Goal: Task Accomplishment & Management: Manage account settings

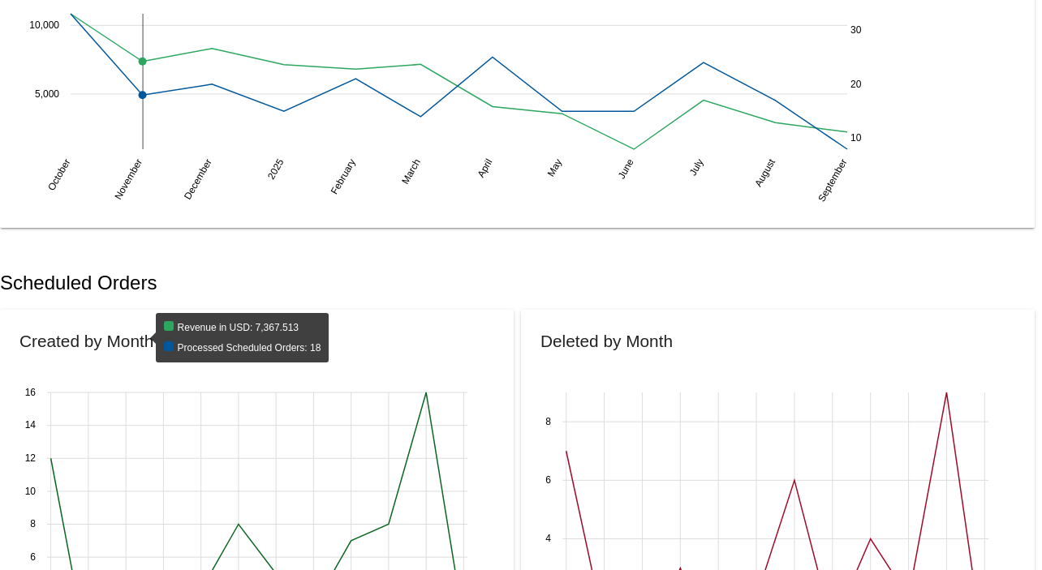
scroll to position [270, 0]
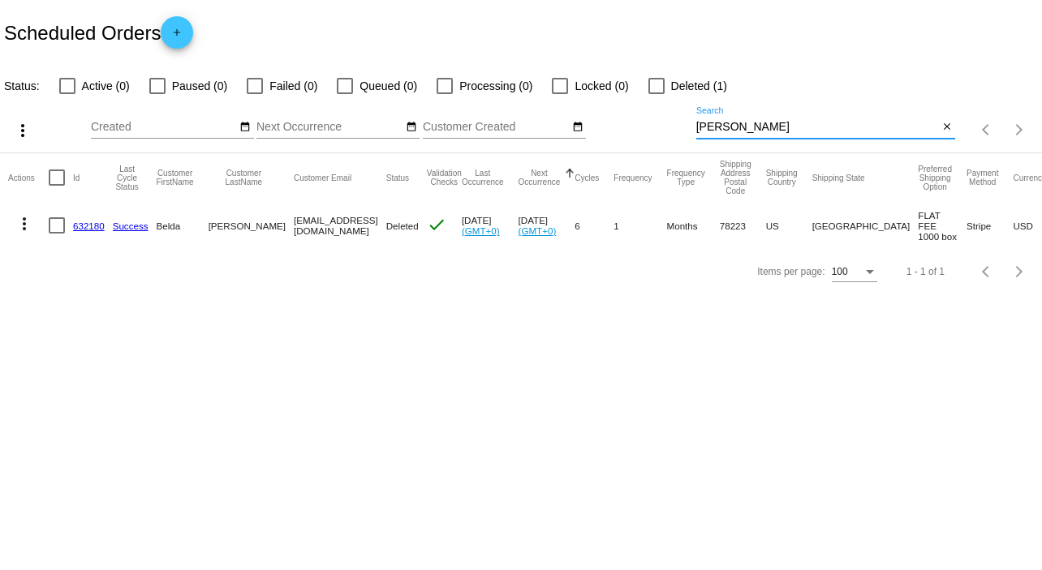
click at [730, 123] on input "Rodriguez" at bounding box center [817, 127] width 243 height 13
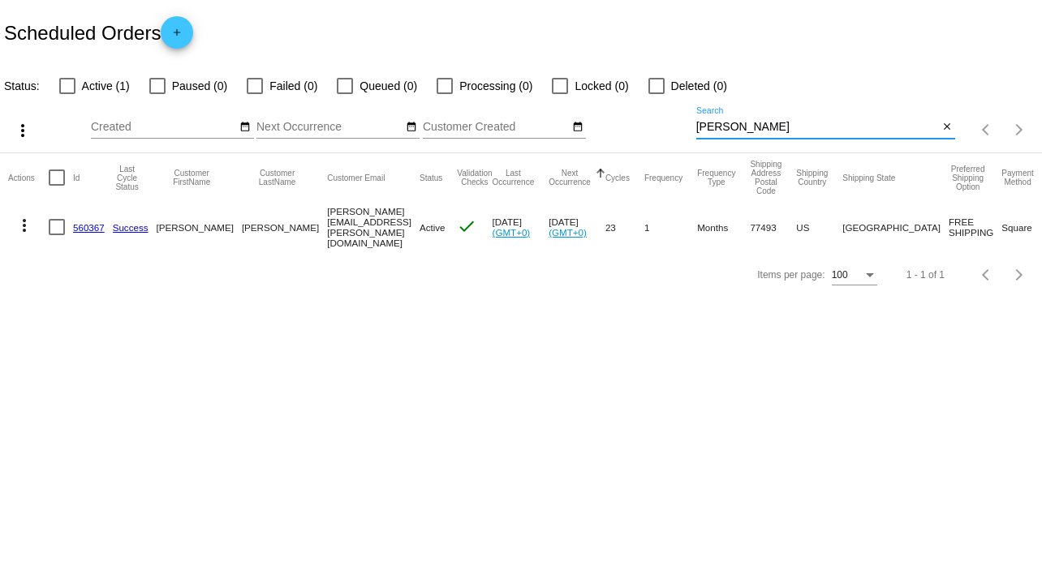
type input "hutton"
click at [76, 227] on link "560367" at bounding box center [89, 227] width 32 height 11
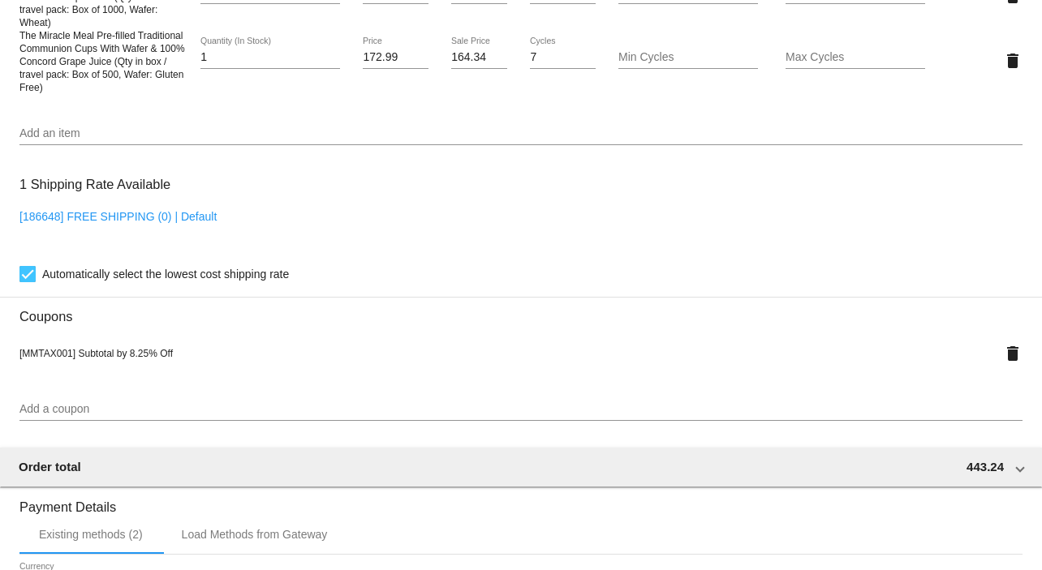
scroll to position [1194, 0]
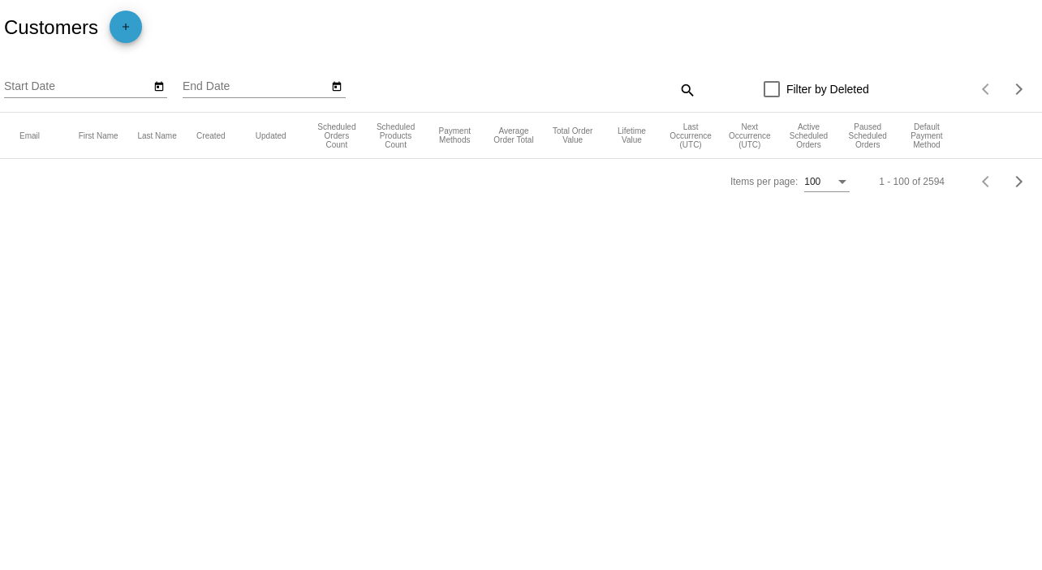
click at [127, 14] on span "add" at bounding box center [125, 31] width 19 height 40
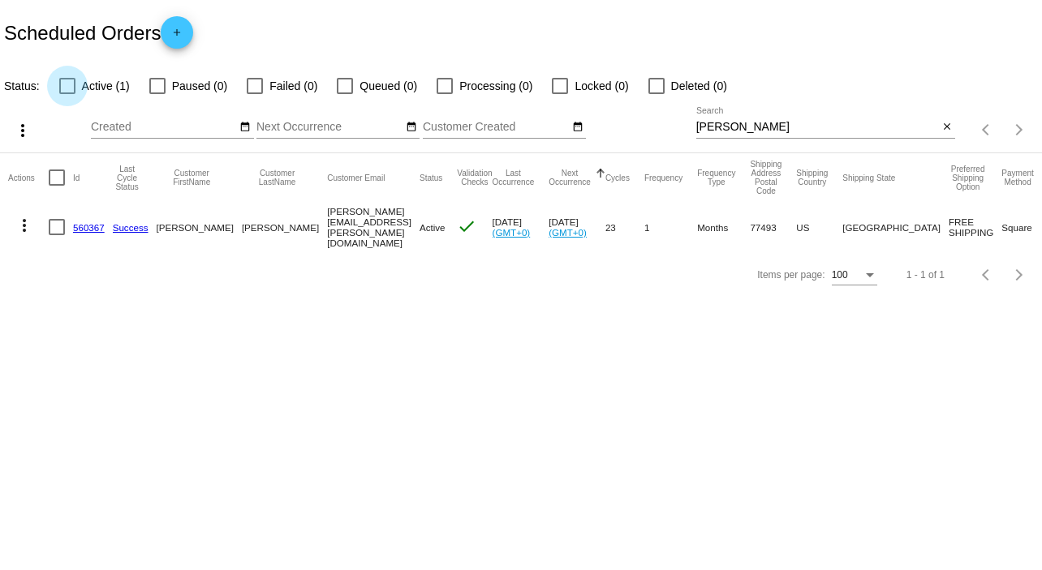
click at [81, 82] on label "Active (1)" at bounding box center [94, 85] width 71 height 19
click at [67, 94] on input "Active (1)" at bounding box center [67, 94] width 1 height 1
checkbox input "true"
click at [93, 222] on link "560367" at bounding box center [89, 227] width 32 height 11
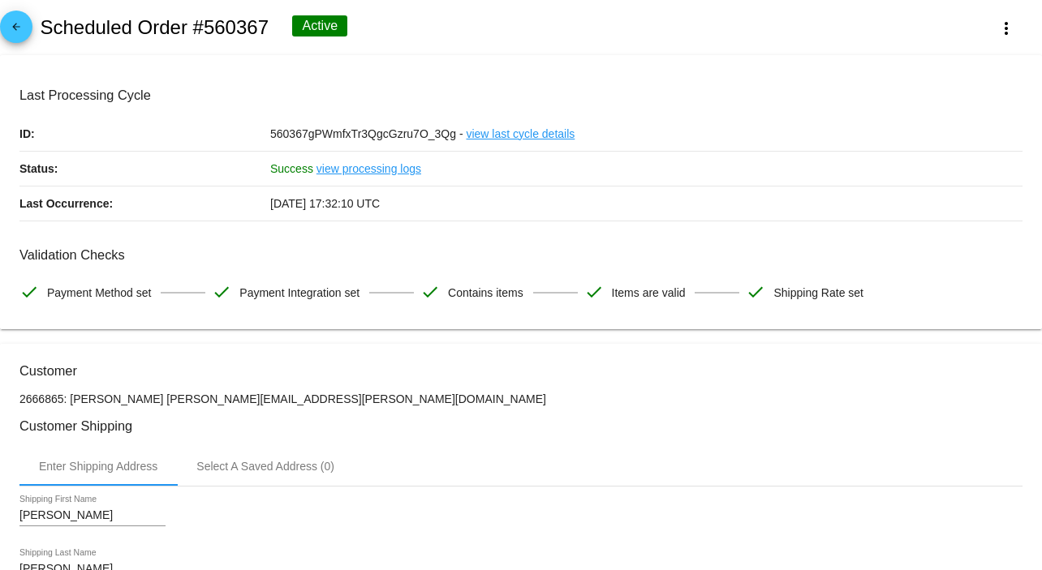
click at [386, 170] on link "view processing logs" at bounding box center [368, 169] width 105 height 34
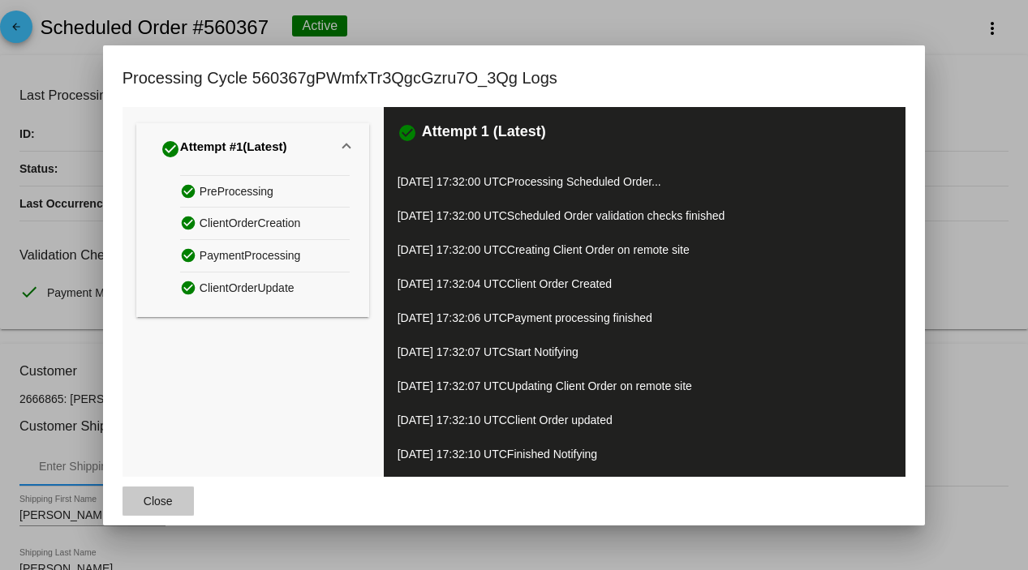
click at [156, 510] on button "Close" at bounding box center [158, 501] width 71 height 29
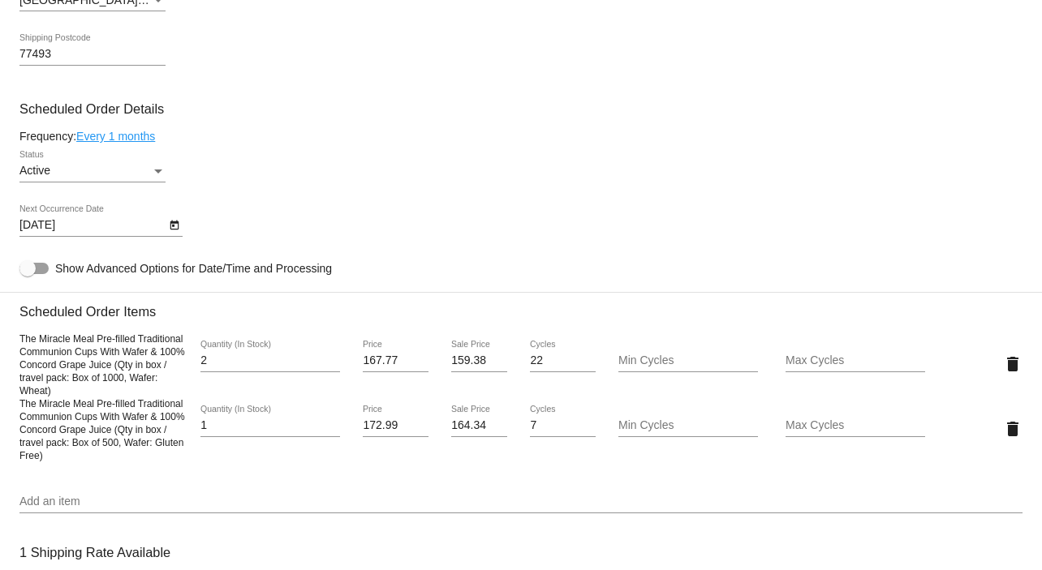
scroll to position [833, 0]
